Goal: Task Accomplishment & Management: Manage account settings

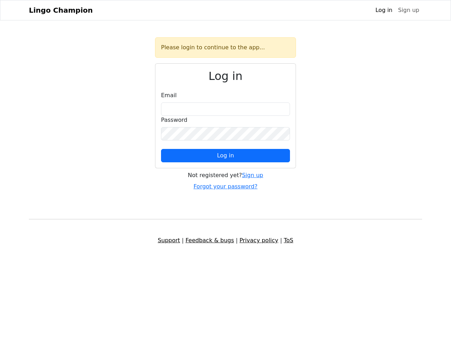
click at [225, 156] on span "Log in" at bounding box center [225, 155] width 17 height 7
